Goal: Task Accomplishment & Management: Use online tool/utility

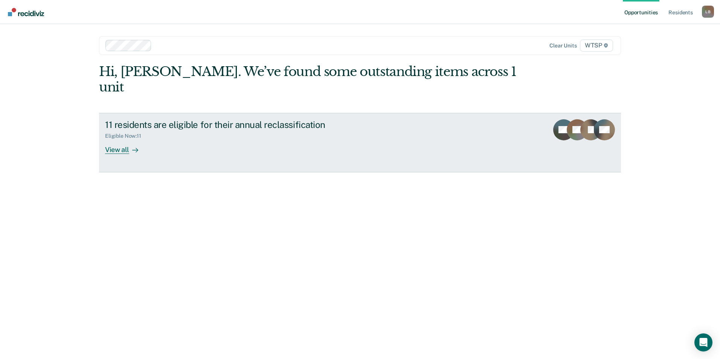
click at [118, 139] on div "View all" at bounding box center [126, 146] width 42 height 15
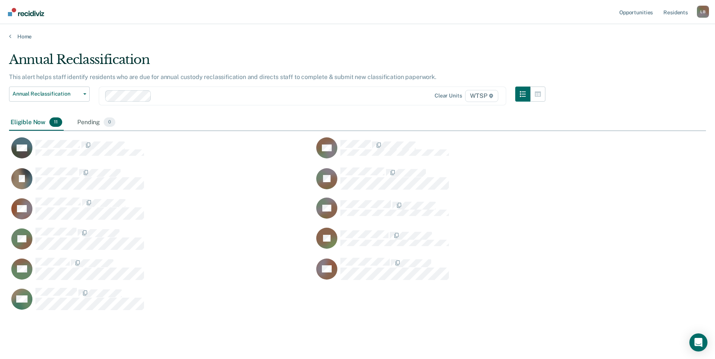
scroll to position [258, 691]
click at [50, 97] on span "Annual Reclassification" at bounding box center [46, 94] width 68 height 6
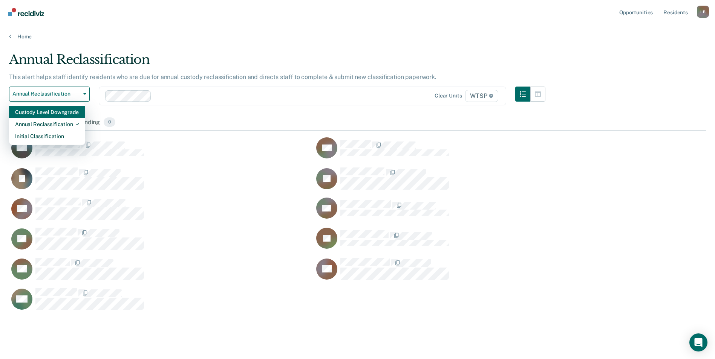
click at [41, 111] on div "Custody Level Downgrade" at bounding box center [47, 112] width 64 height 12
